Goal: Information Seeking & Learning: Learn about a topic

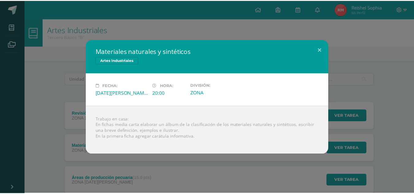
scroll to position [26, 0]
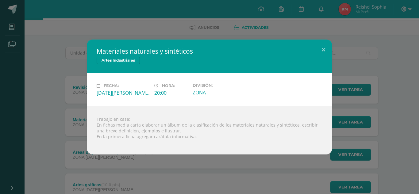
click at [52, 68] on div "Materiales naturales y sintéticos Artes Industriales Fecha: [DATE][PERSON_NAME]…" at bounding box center [209, 97] width 414 height 115
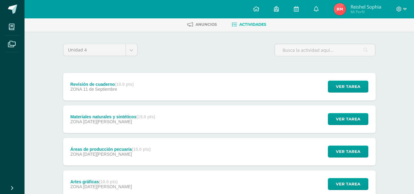
scroll to position [29, 0]
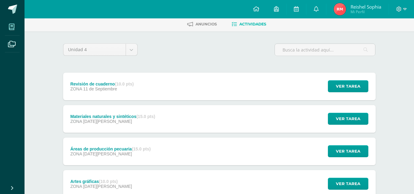
click at [11, 27] on icon at bounding box center [12, 27] width 6 height 6
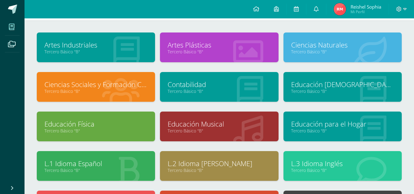
scroll to position [28, 0]
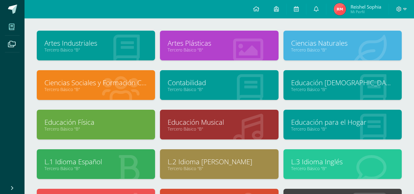
click at [207, 170] on link "Tercero Básico "B"" at bounding box center [219, 168] width 103 height 6
click at [188, 161] on link "L.2 Idioma [PERSON_NAME]" at bounding box center [219, 161] width 103 height 9
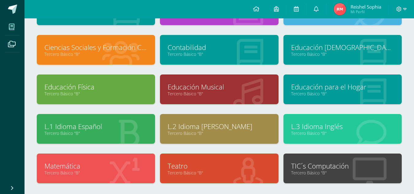
scroll to position [78, 0]
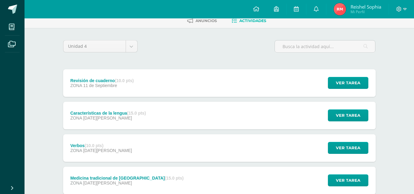
scroll to position [36, 0]
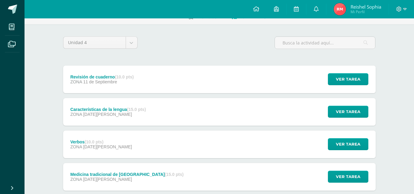
click at [96, 123] on div "Características de la lengua (15.0 pts) ZONA 28 de Agosto" at bounding box center [108, 112] width 90 height 28
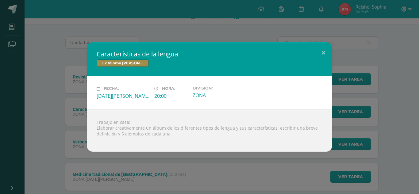
click at [162, 5] on div "Características de la lengua L.2 Idioma Maya Kaqchikel Fecha: Jueves 28 de Agos…" at bounding box center [209, 97] width 419 height 194
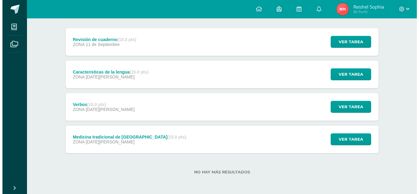
scroll to position [73, 0]
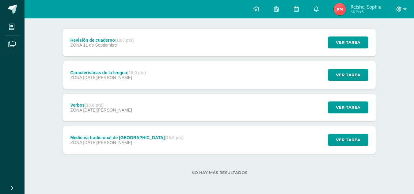
click at [91, 87] on div "Características de la lengua (15.0 pts) ZONA 28 de Agosto" at bounding box center [108, 75] width 90 height 28
